Goal: Task Accomplishment & Management: Manage account settings

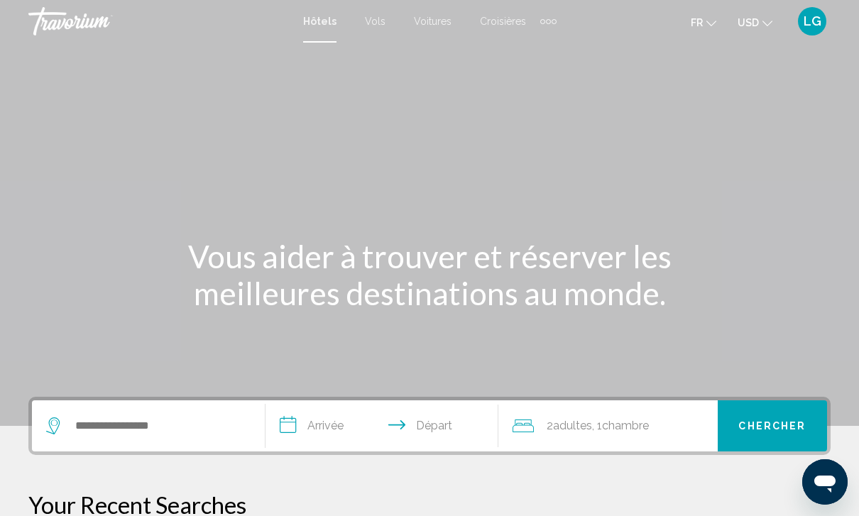
click at [819, 24] on span "LG" at bounding box center [813, 21] width 18 height 14
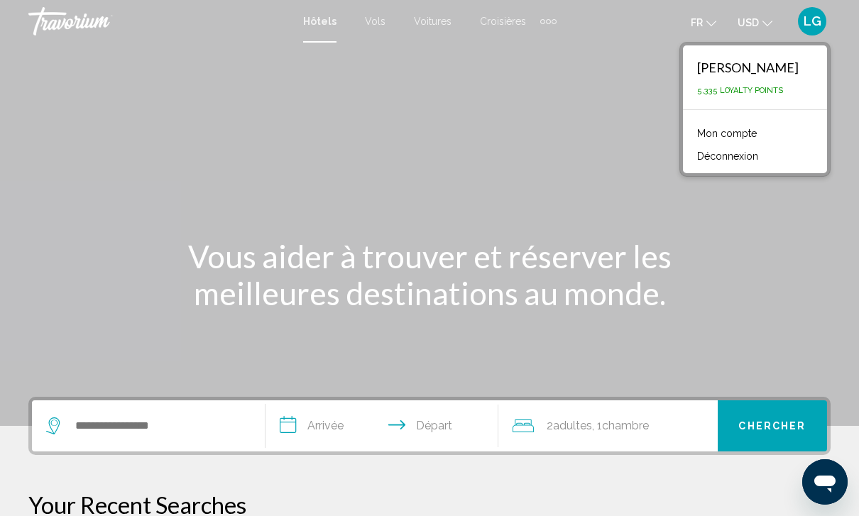
click at [748, 127] on link "Mon compte" at bounding box center [727, 133] width 74 height 18
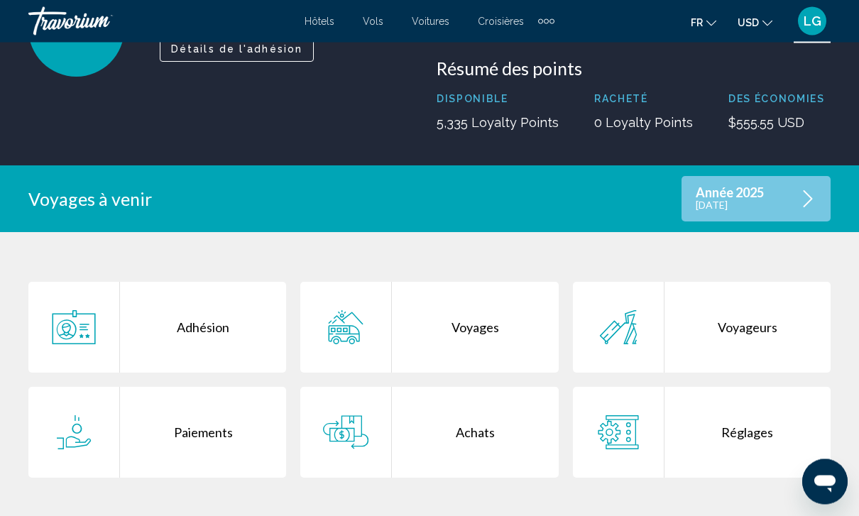
scroll to position [151, 0]
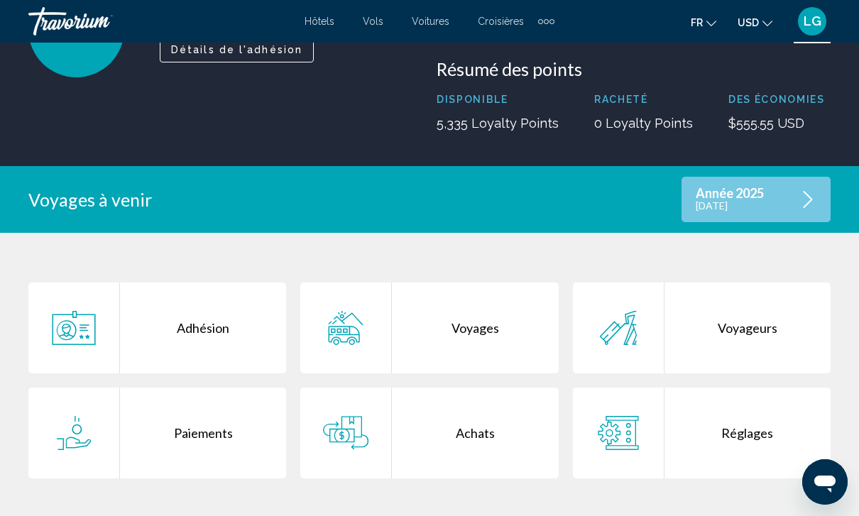
click at [446, 336] on div "Voyages" at bounding box center [475, 328] width 166 height 91
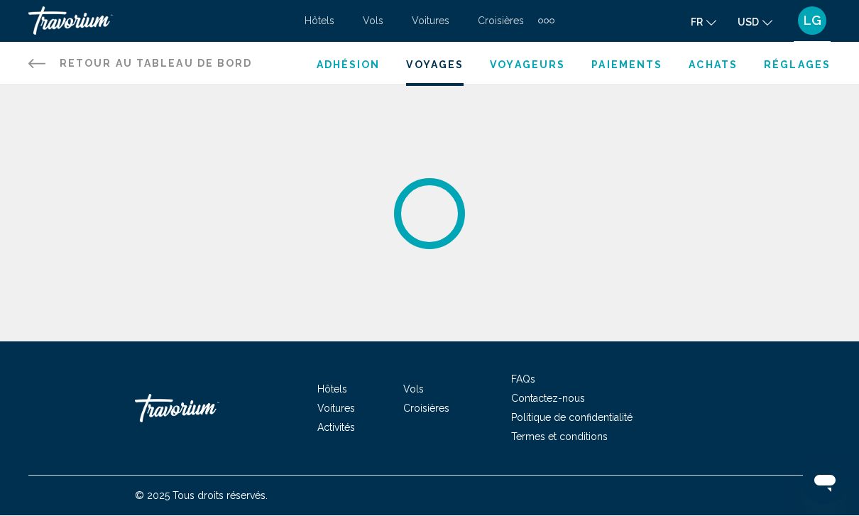
scroll to position [1, 0]
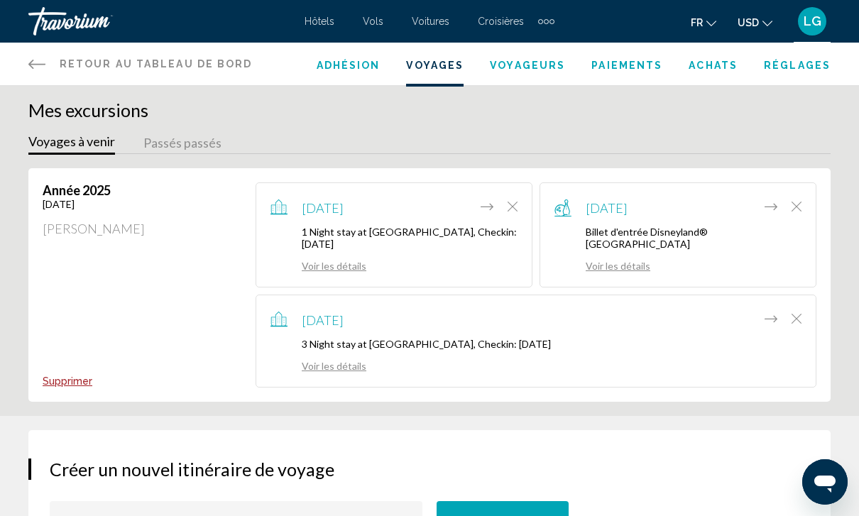
click at [768, 318] on icon "Move item to another trip" at bounding box center [771, 318] width 13 height 17
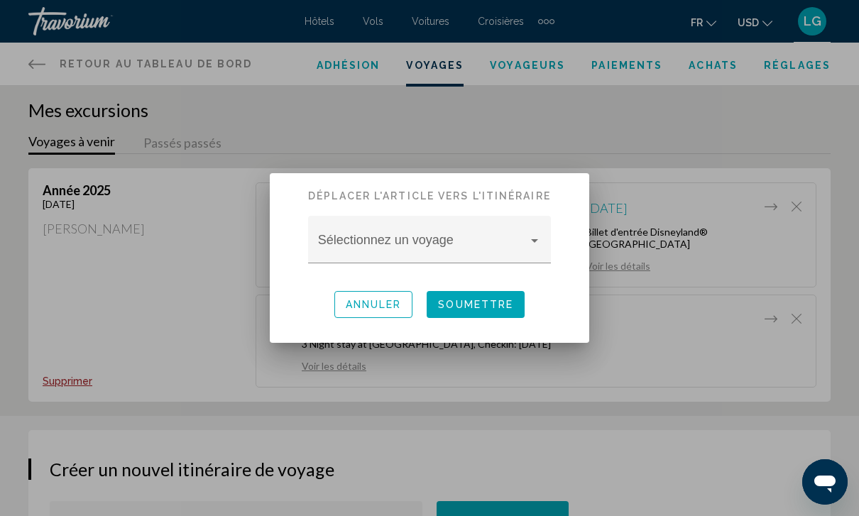
click at [364, 305] on span "Annuler" at bounding box center [374, 305] width 56 height 11
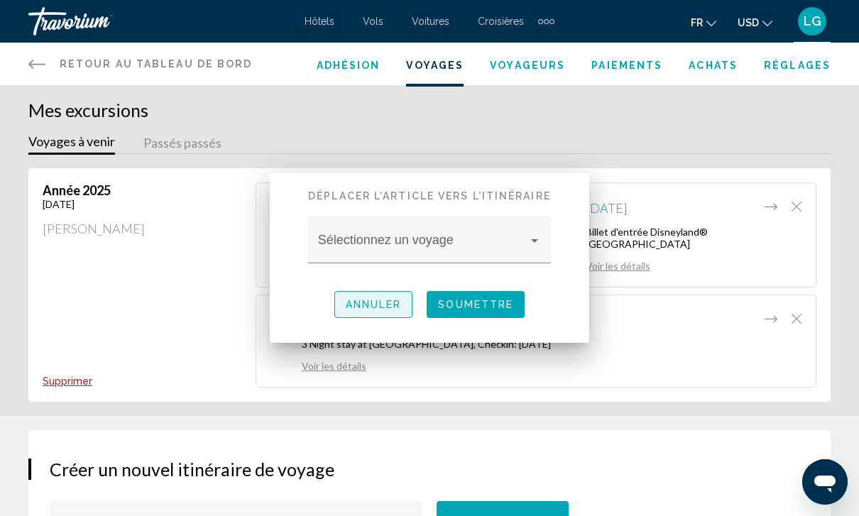
scroll to position [1, 0]
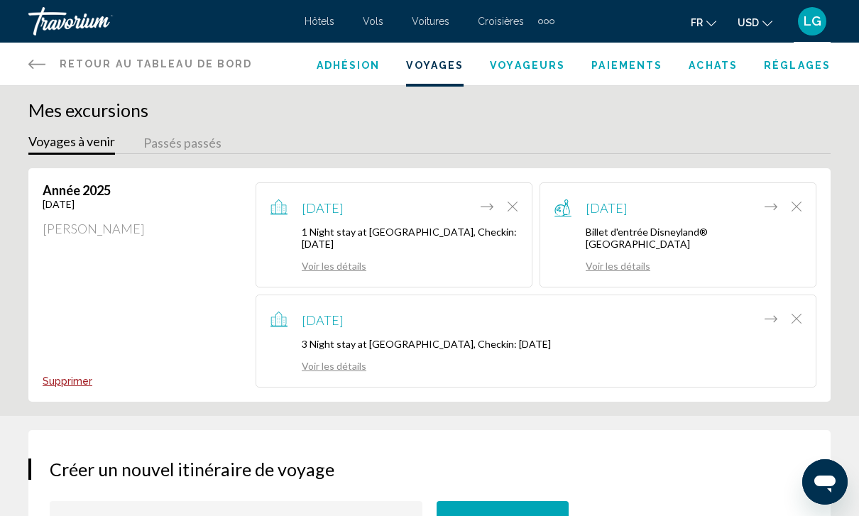
click at [324, 360] on link "Voir les détails" at bounding box center [318, 366] width 96 height 12
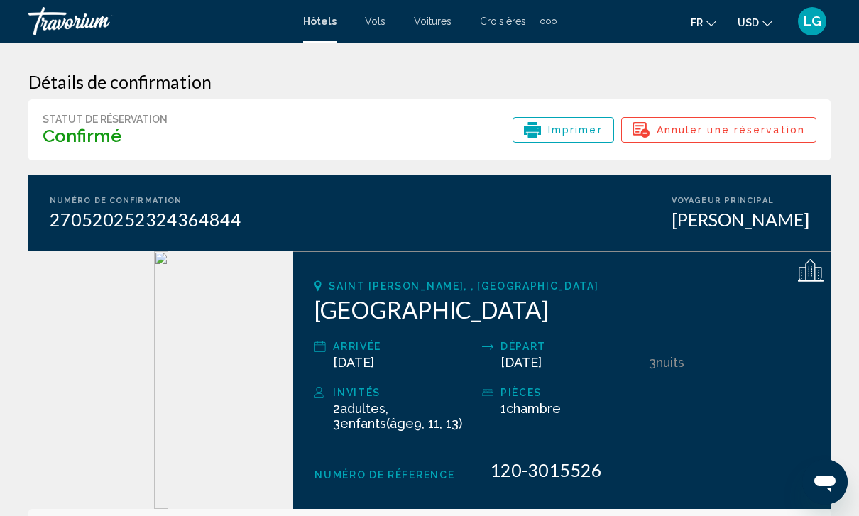
click at [822, 16] on div "LG" at bounding box center [812, 21] width 28 height 28
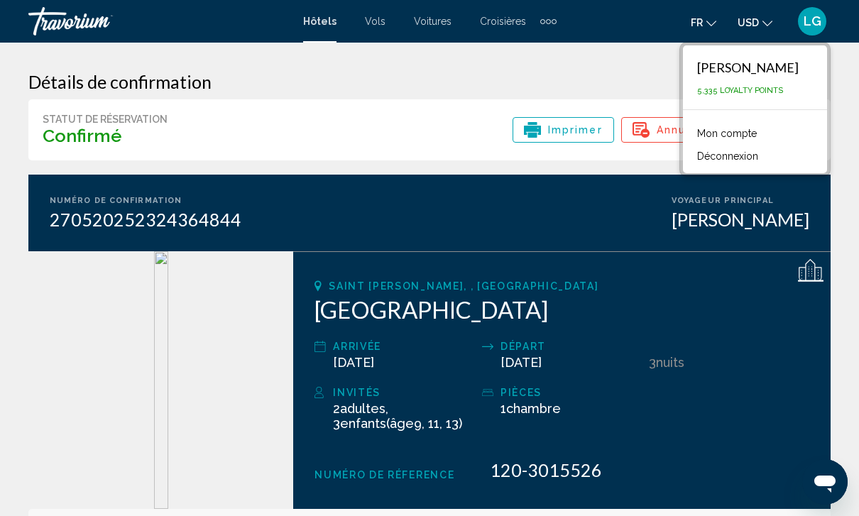
click at [764, 156] on button "Déconnexion" at bounding box center [727, 156] width 75 height 18
